Goal: Information Seeking & Learning: Learn about a topic

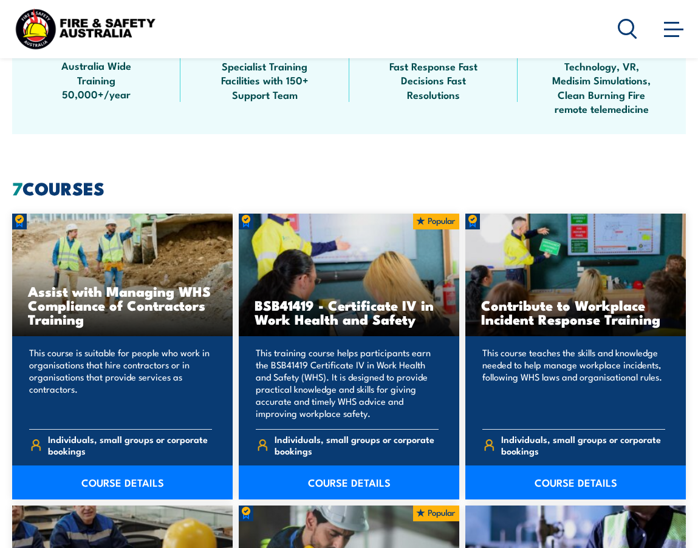
scroll to position [911, 0]
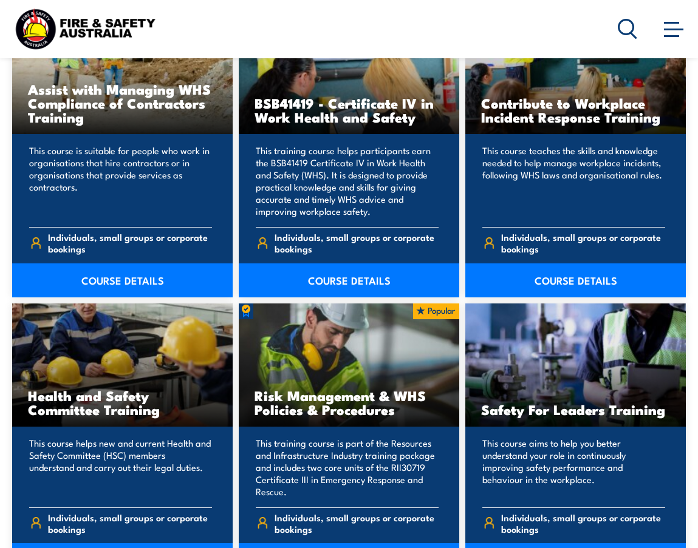
click at [360, 279] on link "COURSE DETAILS" at bounding box center [349, 281] width 220 height 34
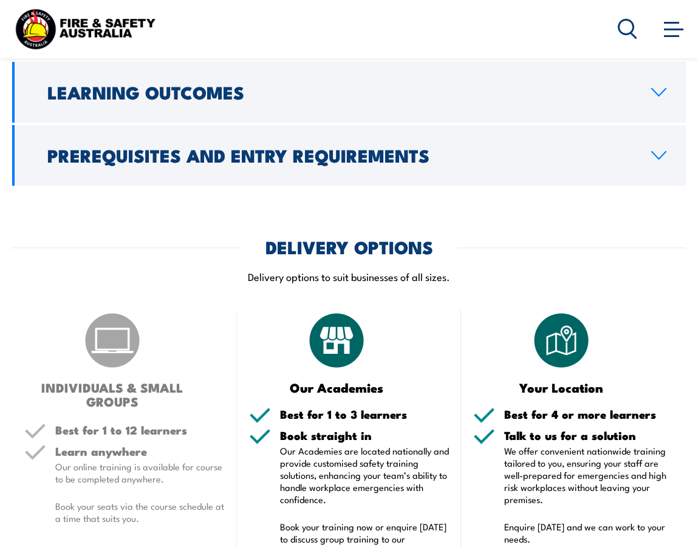
scroll to position [3442, 0]
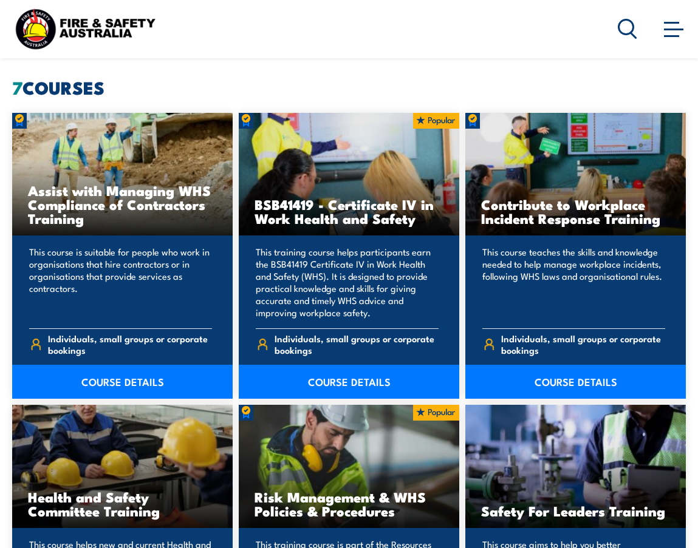
scroll to position [911, 0]
